Goal: Find specific page/section: Find specific page/section

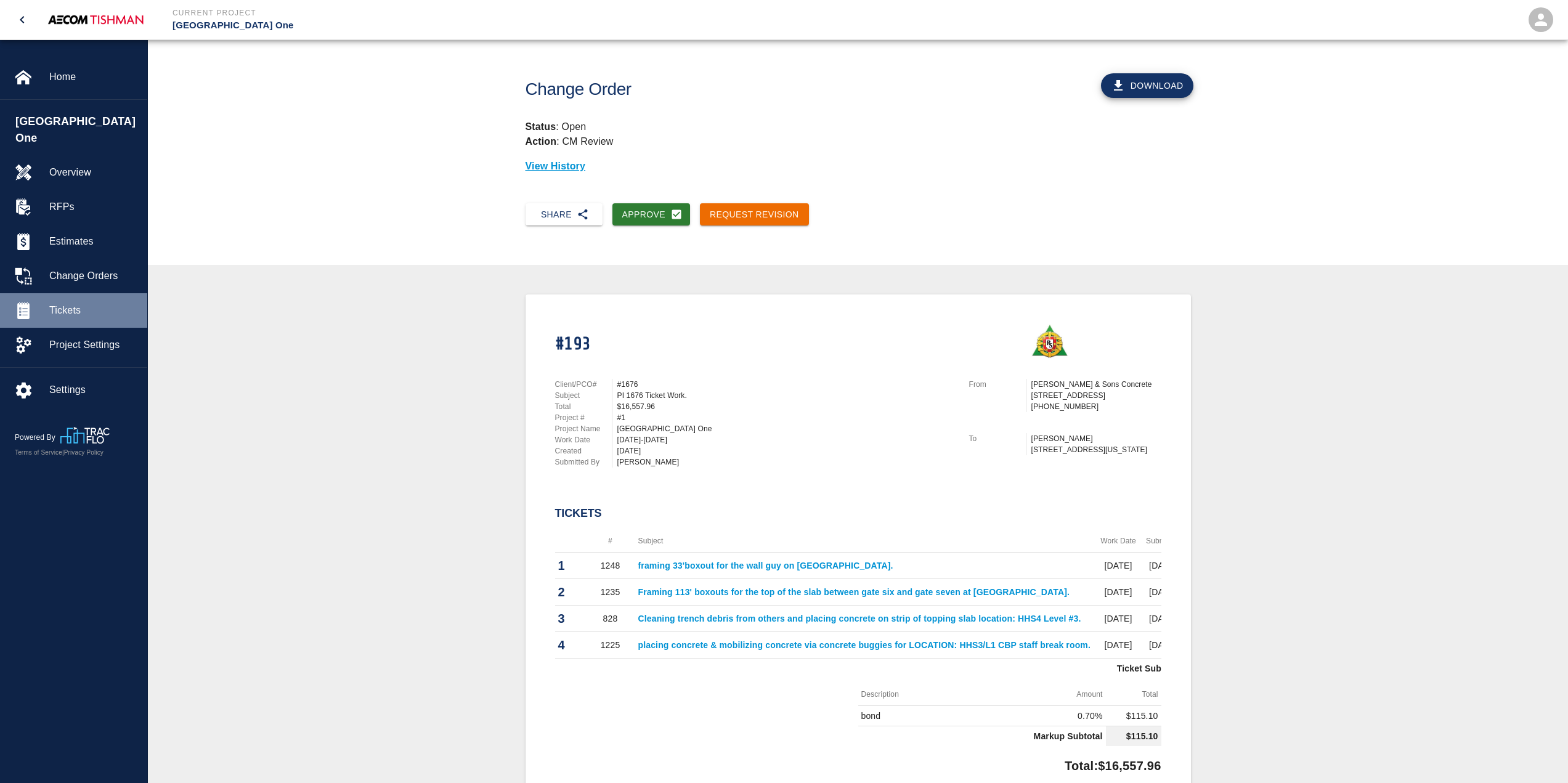
click at [63, 293] on div "Tickets" at bounding box center [73, 310] width 147 height 34
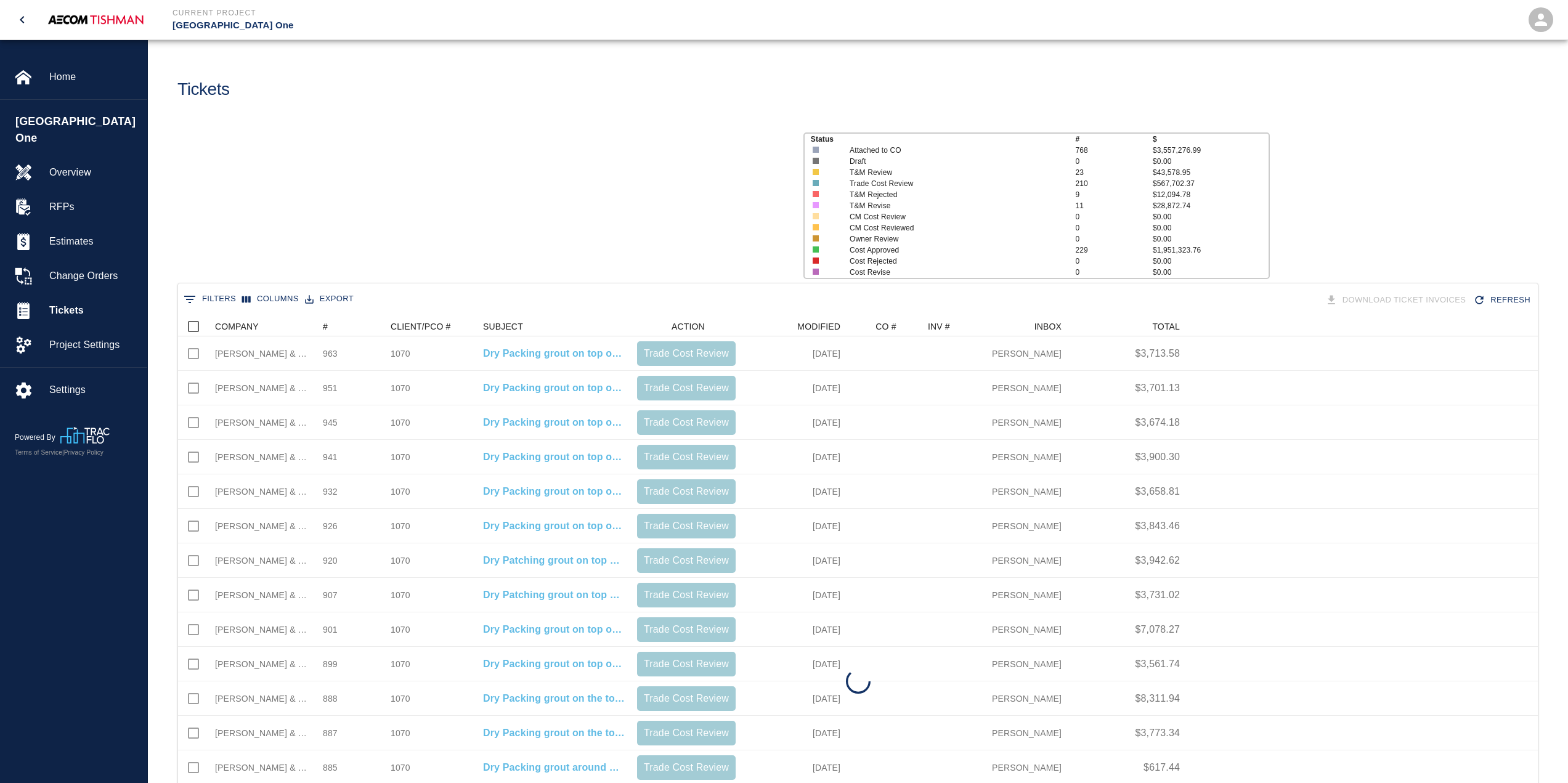
scroll to position [700, 1350]
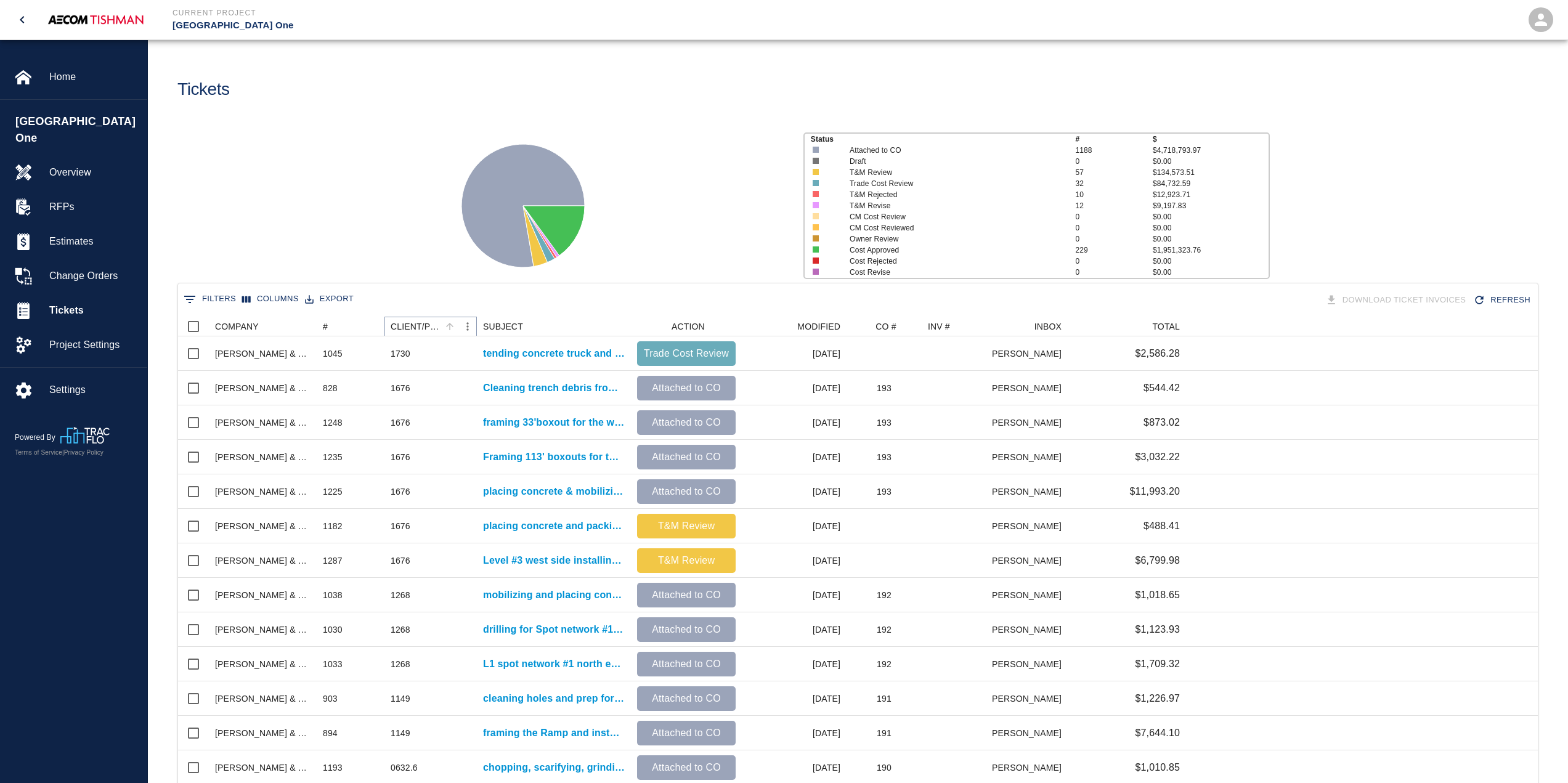
click at [464, 328] on icon "Menu" at bounding box center [467, 327] width 12 height 12
click at [441, 425] on li "Filter" at bounding box center [434, 418] width 85 height 22
select select "pco_number"
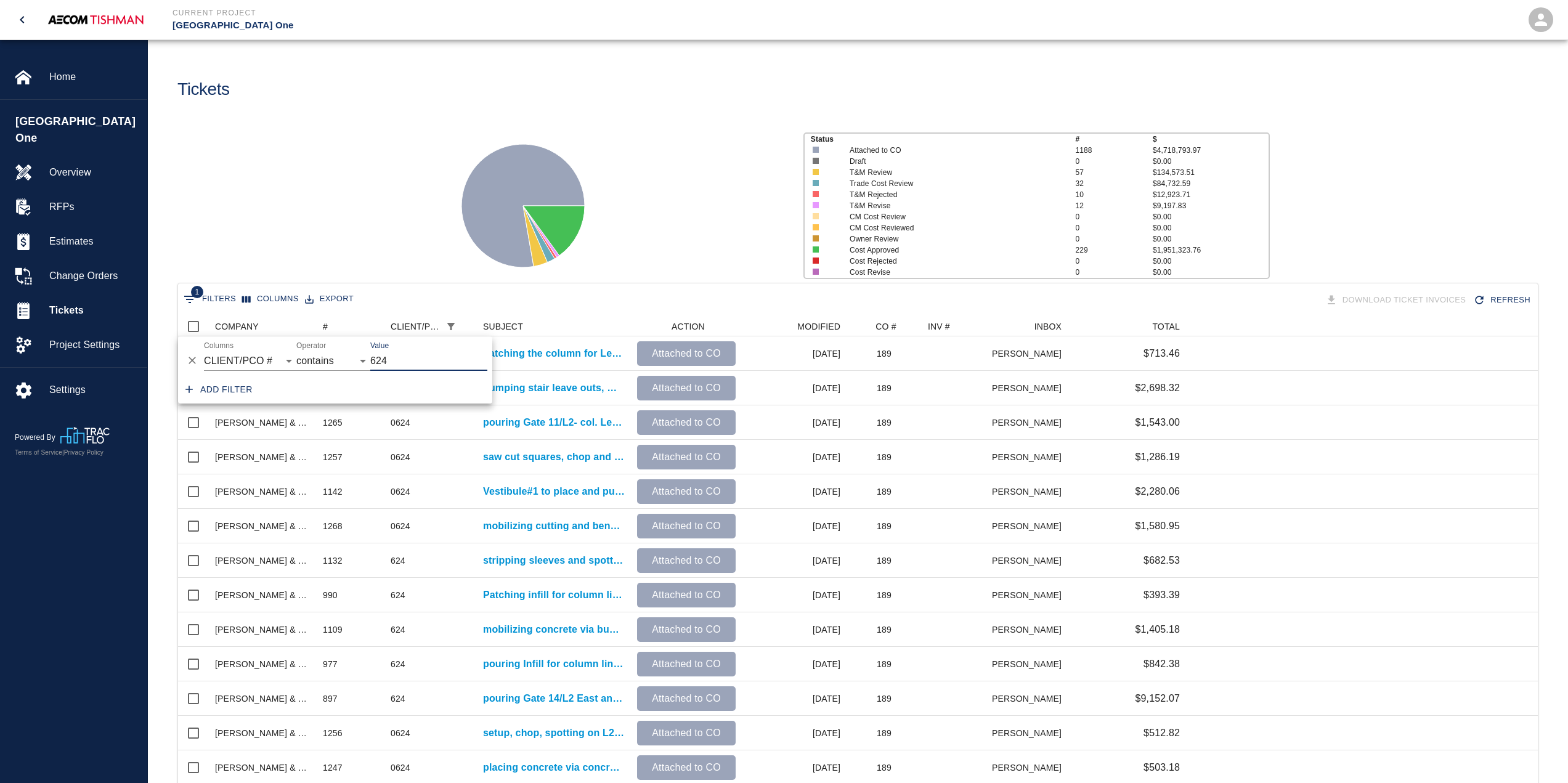
type input "624"
click at [358, 174] on div "Status # $ Attached to CO 1188 $4,718,793.97 Draft 0 $0.00 T&M Review 57 $134,5…" at bounding box center [853, 201] width 1430 height 164
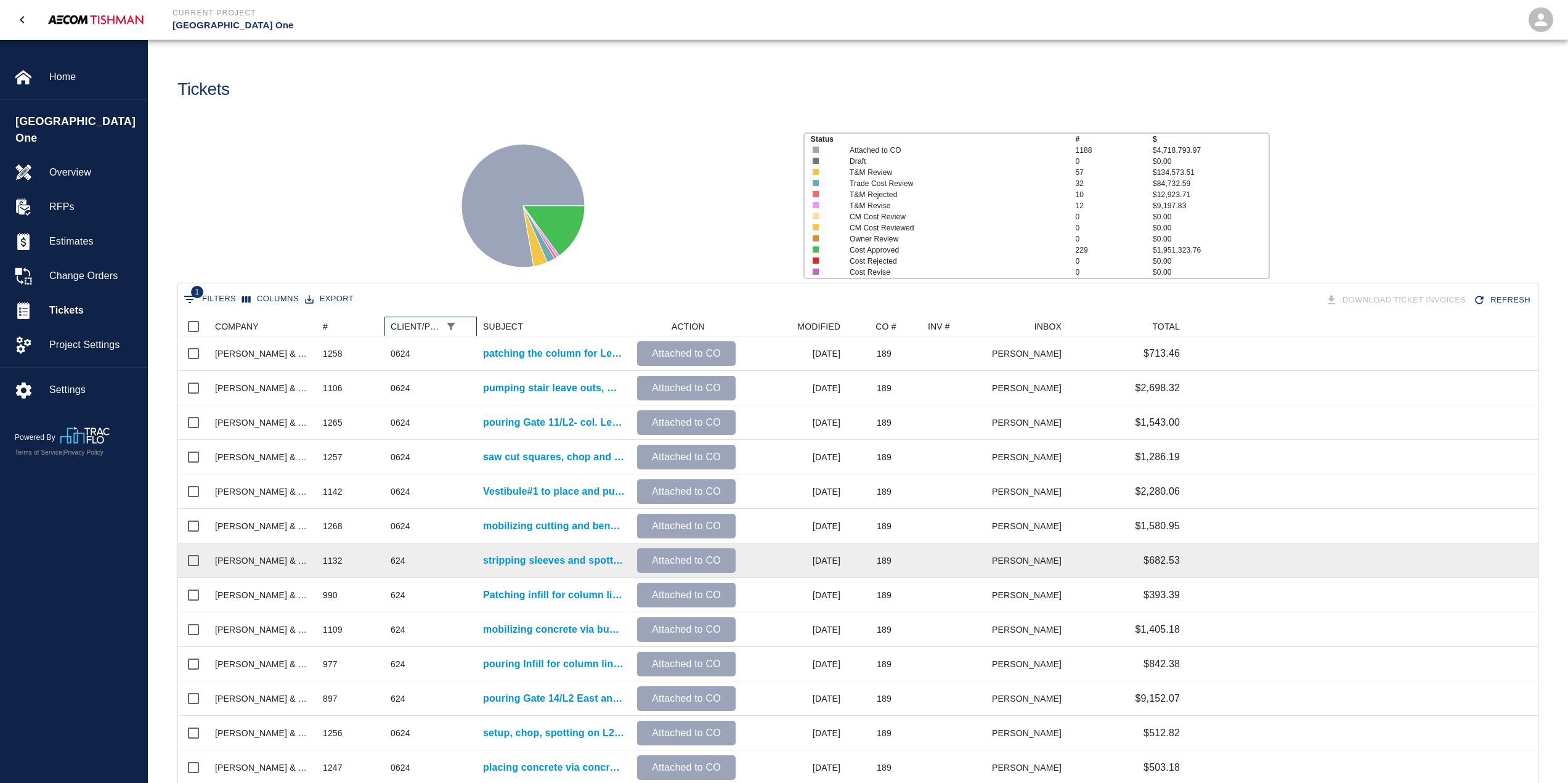
scroll to position [306, 0]
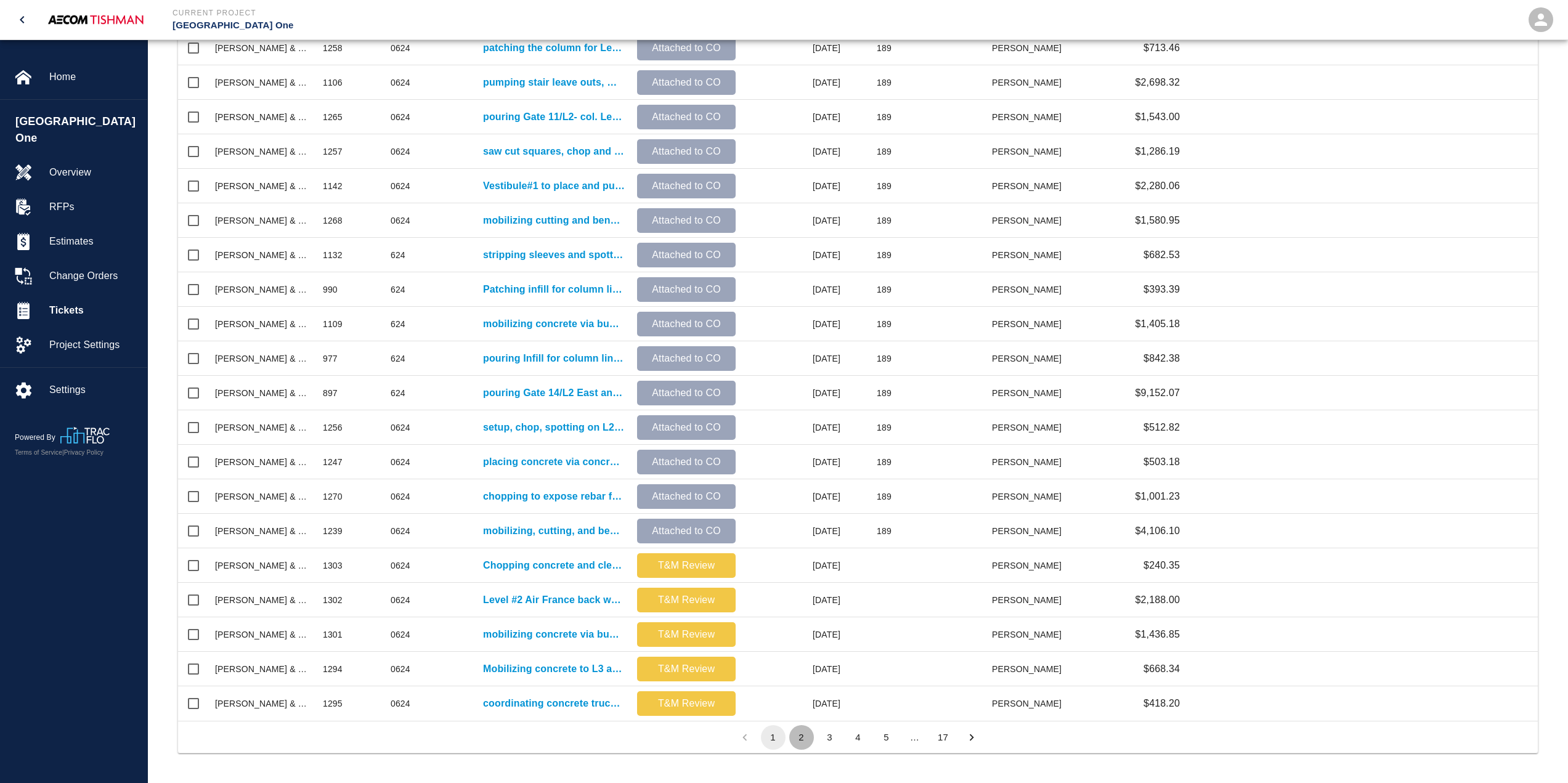
click at [806, 743] on button "2" at bounding box center [801, 738] width 24 height 24
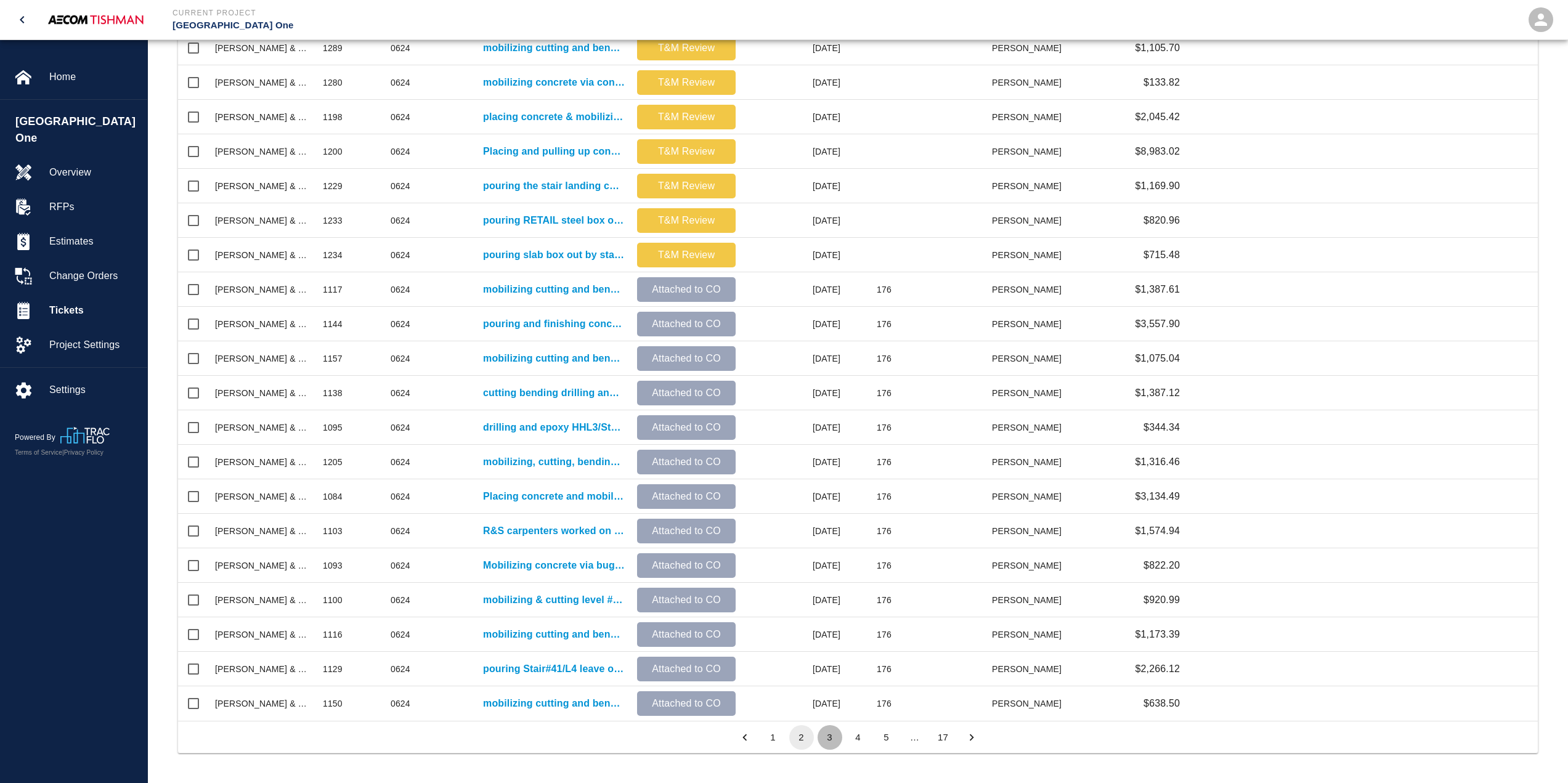
click at [824, 739] on button "3" at bounding box center [830, 738] width 24 height 24
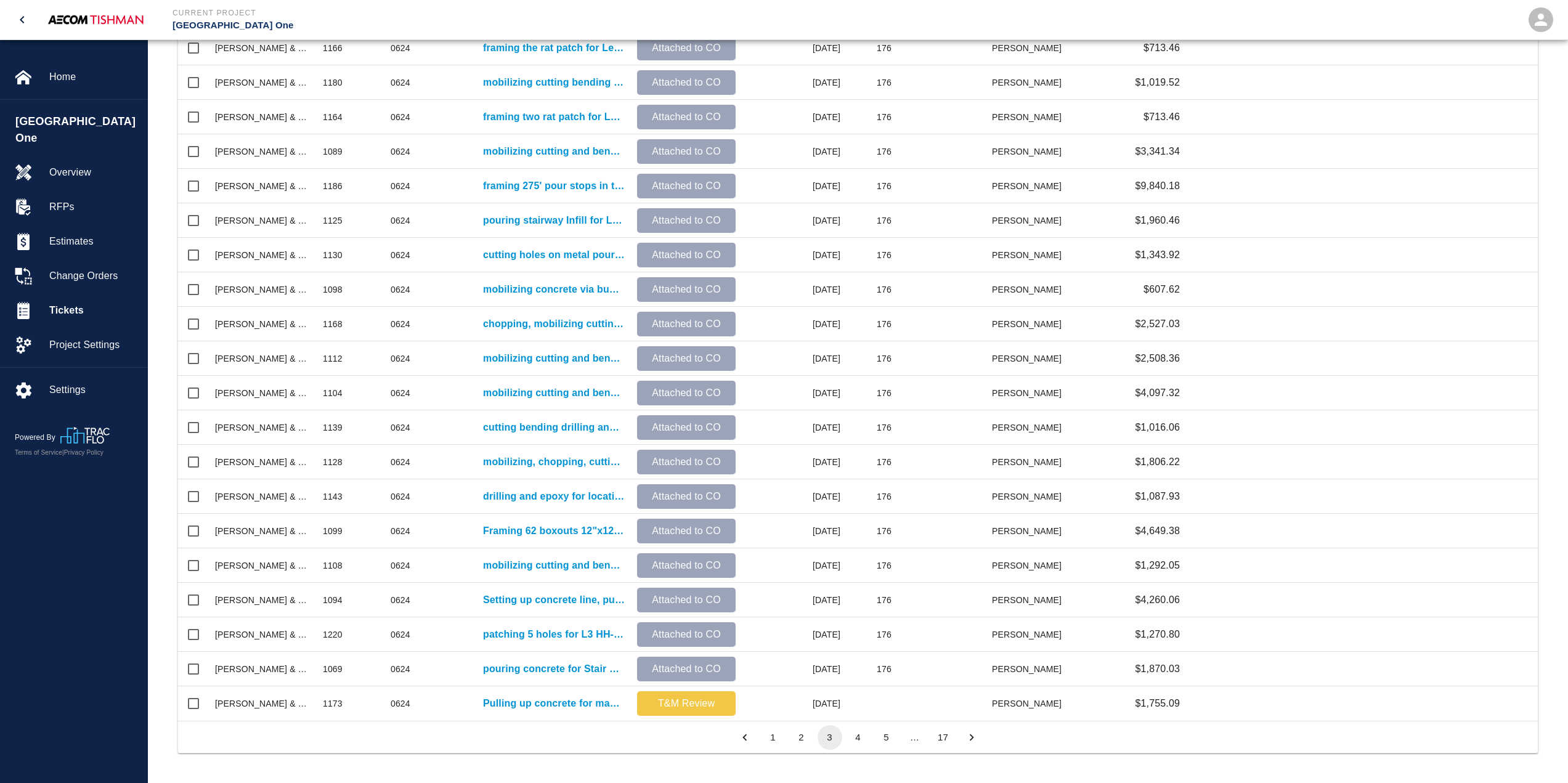
click at [856, 736] on button "4" at bounding box center [858, 738] width 24 height 24
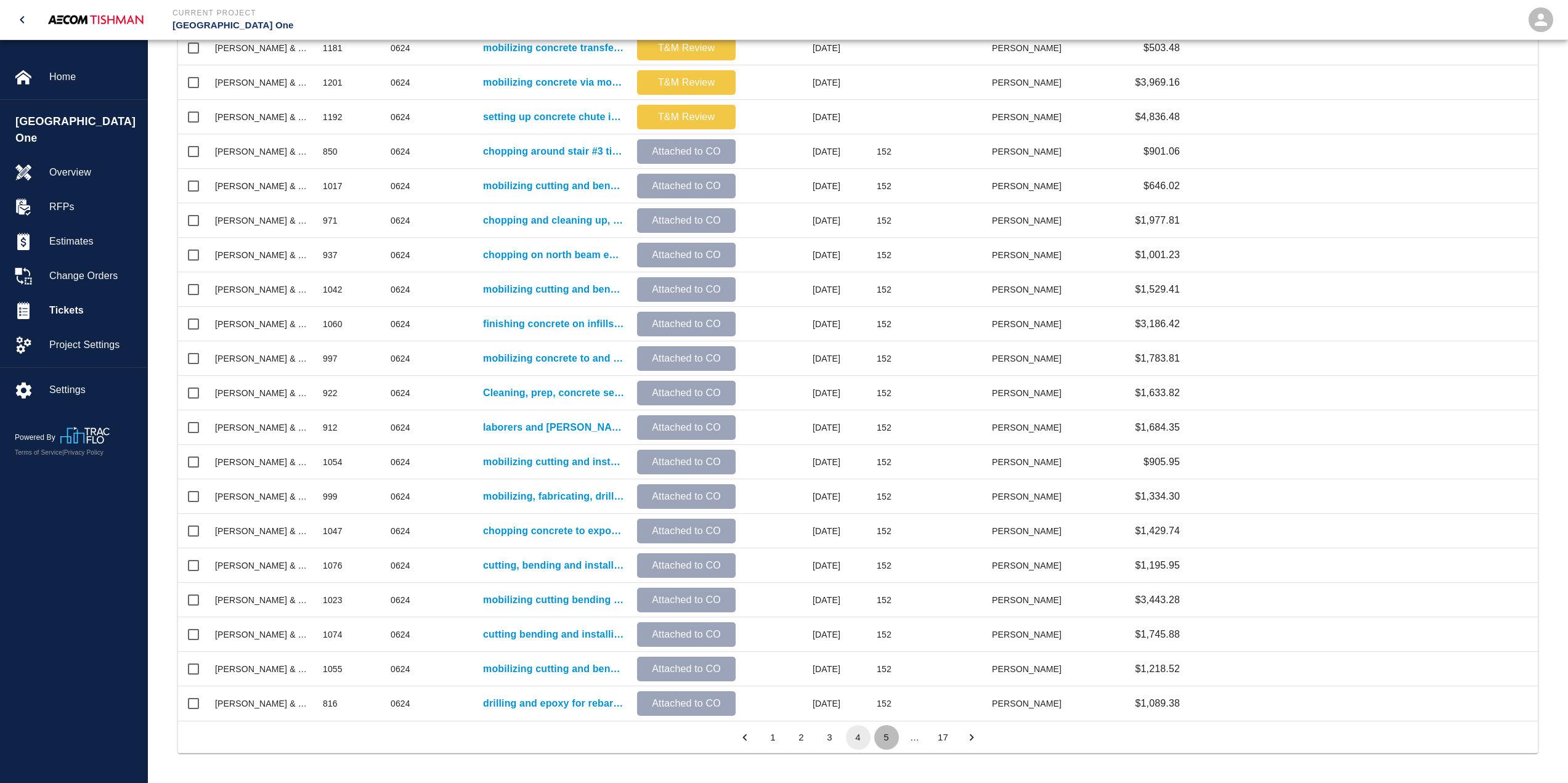
click at [878, 738] on button "5" at bounding box center [887, 738] width 24 height 24
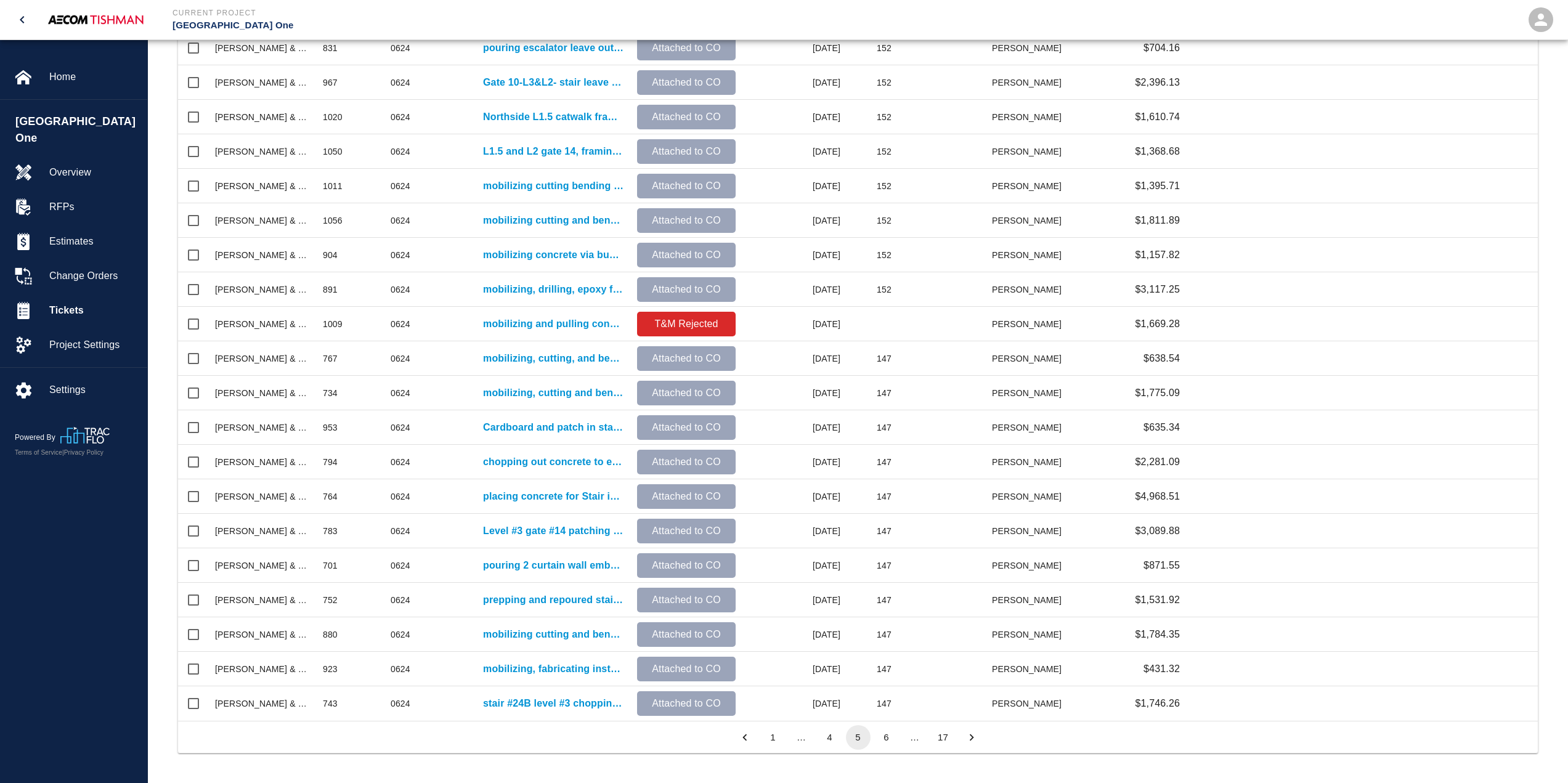
click at [881, 741] on button "6" at bounding box center [887, 738] width 24 height 24
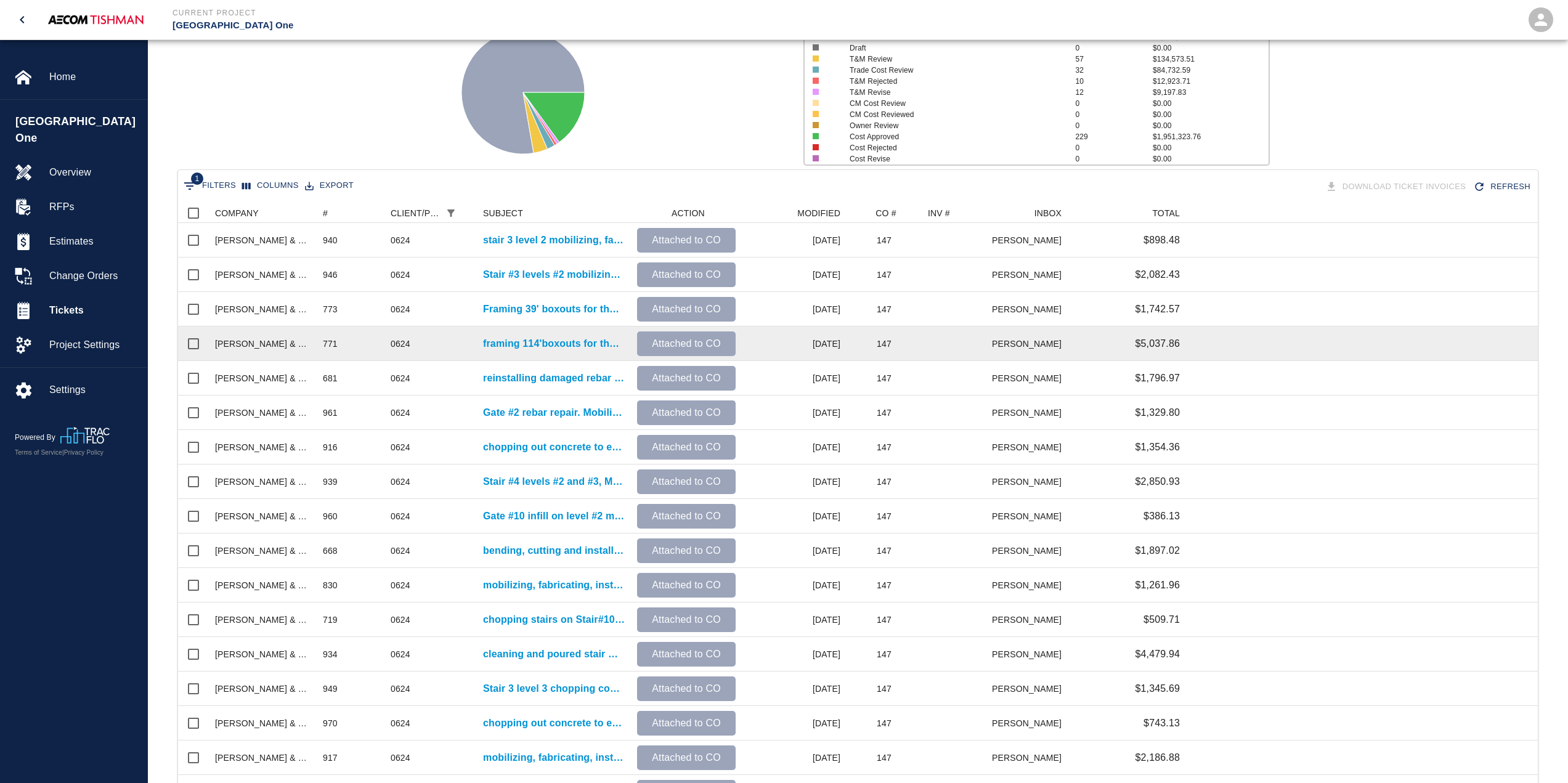
scroll to position [0, 0]
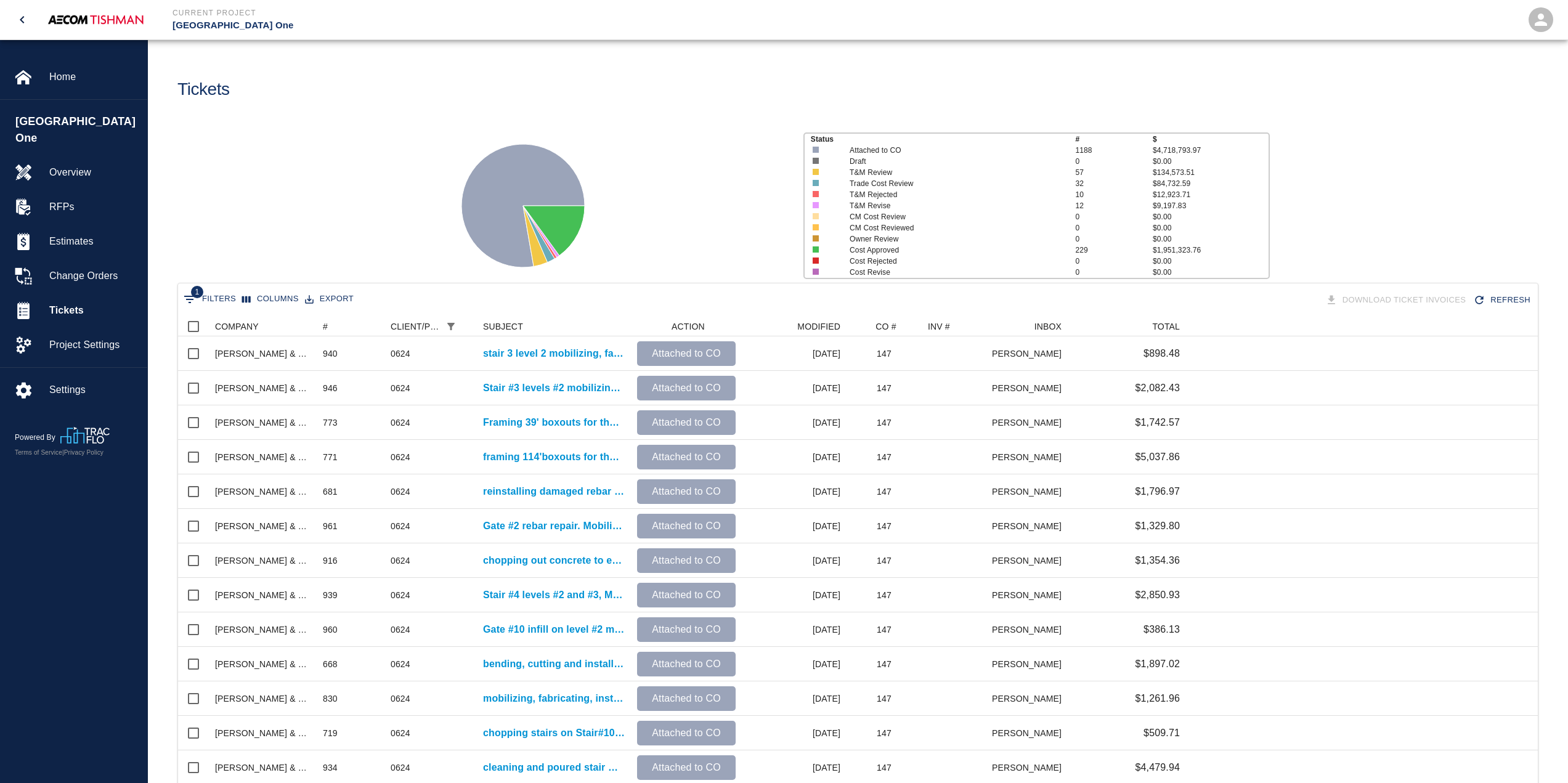
click at [703, 159] on div at bounding box center [615, 201] width 357 height 164
click at [550, 225] on icon at bounding box center [554, 230] width 62 height 50
click at [525, 244] on icon at bounding box center [522, 205] width 123 height 123
click at [344, 88] on div "Tickets" at bounding box center [510, 84] width 686 height 50
